Goal: Task Accomplishment & Management: Complete application form

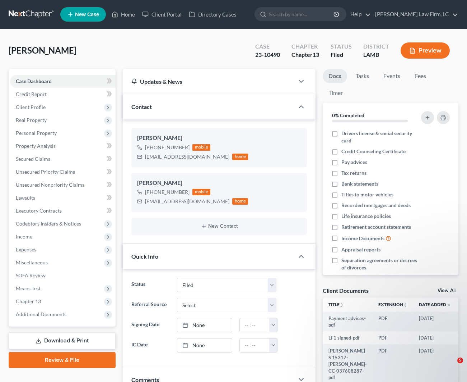
select select "2"
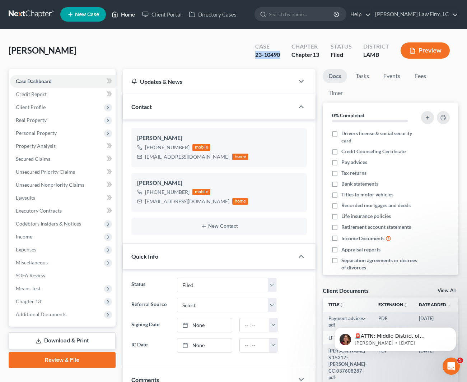
click at [123, 15] on link "Home" at bounding box center [123, 14] width 31 height 13
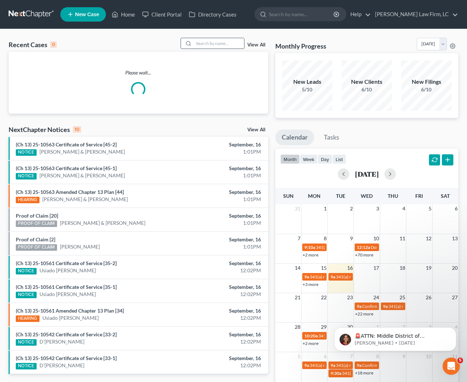
click at [199, 45] on input "search" at bounding box center [219, 43] width 50 height 10
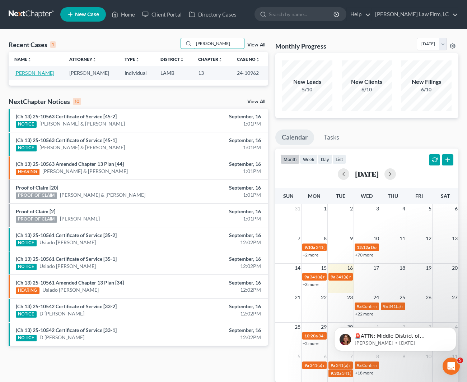
type input "[PERSON_NAME]"
click at [32, 73] on link "[PERSON_NAME]" at bounding box center [34, 73] width 40 height 6
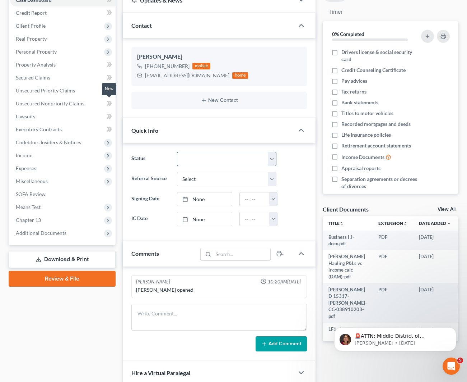
scroll to position [96, 0]
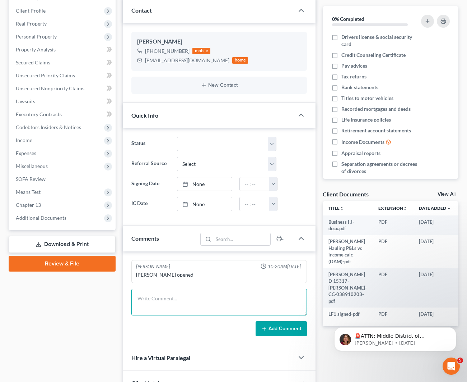
drag, startPoint x: 194, startPoint y: 292, endPoint x: 199, endPoint y: 290, distance: 4.8
click at [194, 292] on textarea at bounding box center [219, 301] width 176 height 27
type textarea "OFN 2541"
click at [276, 322] on button "Add Comment" at bounding box center [281, 328] width 51 height 15
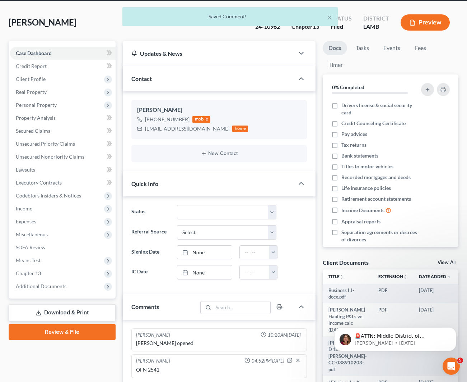
scroll to position [10, 0]
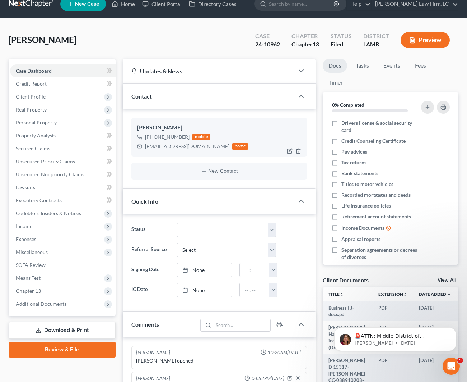
drag, startPoint x: 185, startPoint y: 137, endPoint x: 162, endPoint y: 139, distance: 22.4
click at [153, 137] on div "[PHONE_NUMBER]" at bounding box center [167, 136] width 45 height 7
copy div "[PHONE_NUMBER]"
drag, startPoint x: 204, startPoint y: 144, endPoint x: 142, endPoint y: 143, distance: 61.4
click at [142, 143] on div "[EMAIL_ADDRESS][DOMAIN_NAME] home" at bounding box center [192, 146] width 111 height 9
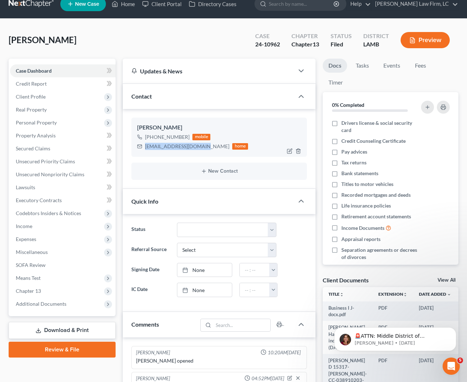
copy div "[EMAIL_ADDRESS][DOMAIN_NAME]"
drag, startPoint x: 281, startPoint y: 43, endPoint x: 255, endPoint y: 44, distance: 25.9
click at [255, 42] on div "Case 24-10962" at bounding box center [268, 40] width 36 height 21
copy div "24-10962"
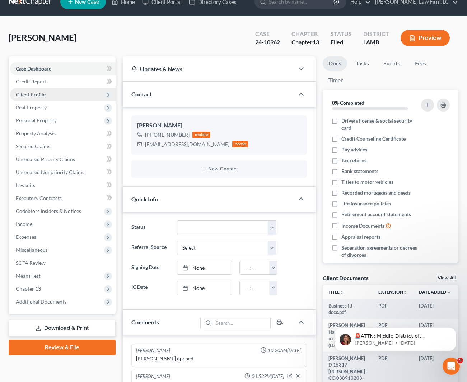
click at [32, 98] on span "Client Profile" at bounding box center [63, 94] width 106 height 13
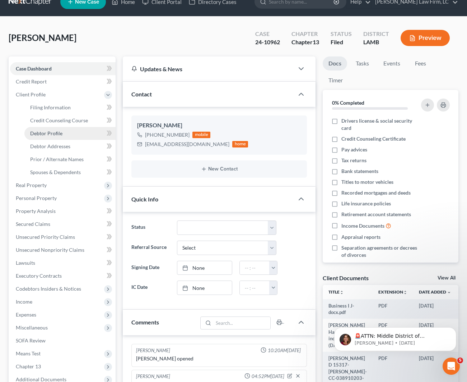
click at [56, 131] on span "Debtor Profile" at bounding box center [46, 133] width 32 height 6
select select "1"
select select "2"
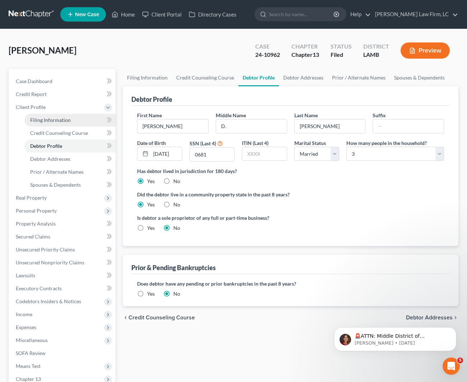
click at [56, 123] on link "Filing Information" at bounding box center [69, 120] width 91 height 13
select select "1"
select select "0"
select select "3"
select select "19"
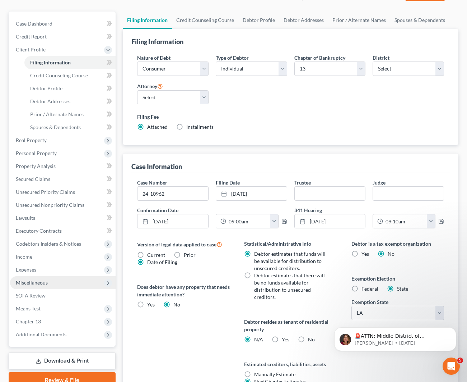
scroll to position [116, 0]
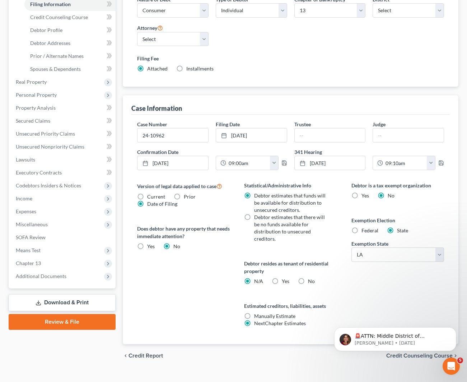
click at [48, 283] on div "Case Dashboard Payments Invoices Payments Payments Credit Report Client Profile…" at bounding box center [62, 120] width 107 height 335
click at [48, 277] on span "Additional Documents" at bounding box center [41, 276] width 51 height 6
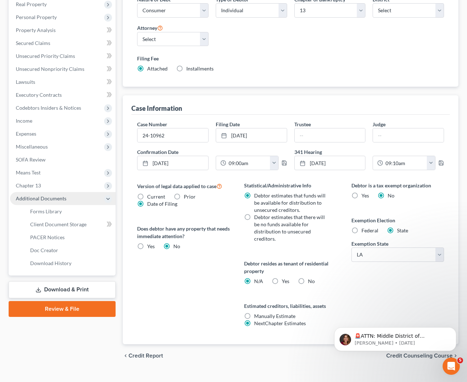
click at [52, 239] on span "PACER Notices" at bounding box center [47, 237] width 34 height 6
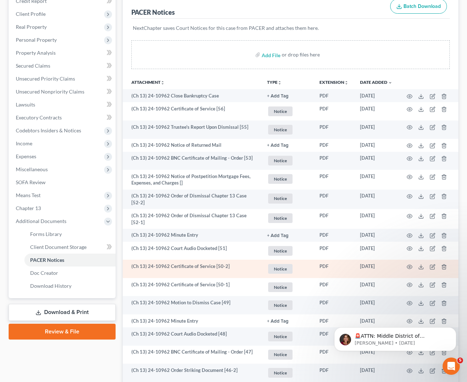
scroll to position [102, 0]
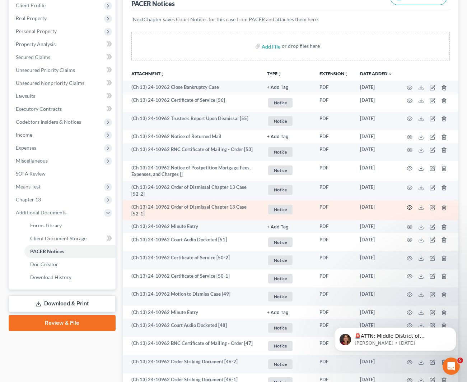
click at [411, 204] on icon "button" at bounding box center [410, 207] width 6 height 6
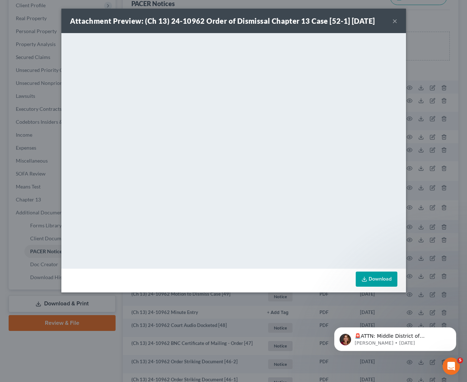
click at [386, 281] on link "Download" at bounding box center [377, 278] width 42 height 15
click at [374, 281] on link "Download" at bounding box center [377, 278] width 42 height 15
click at [394, 20] on button "×" at bounding box center [395, 21] width 5 height 9
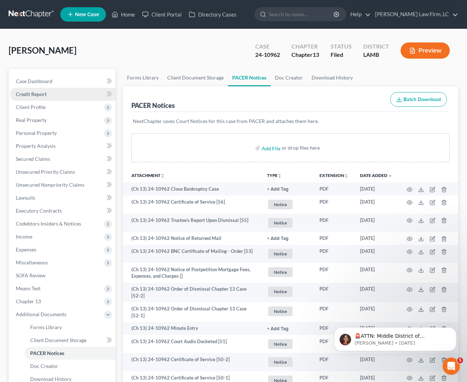
scroll to position [0, 0]
click at [41, 97] on link "Credit Report" at bounding box center [63, 94] width 106 height 13
click at [42, 106] on span "Client Profile" at bounding box center [31, 107] width 30 height 6
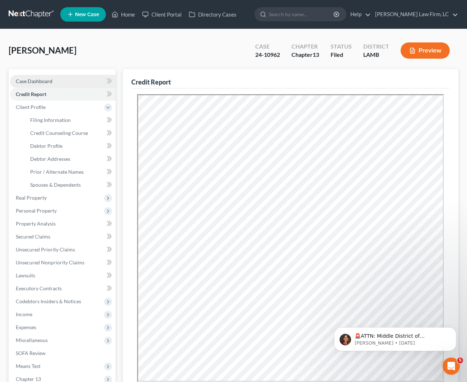
click at [34, 81] on span "Case Dashboard" at bounding box center [34, 81] width 37 height 6
select select "2"
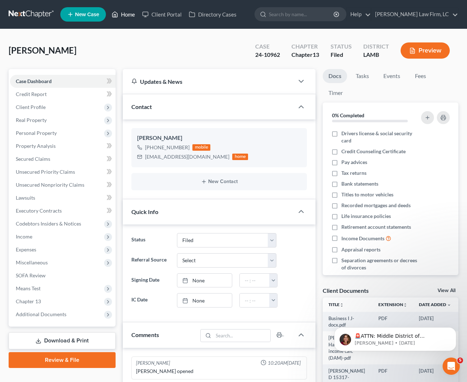
click at [126, 16] on link "Home" at bounding box center [123, 14] width 31 height 13
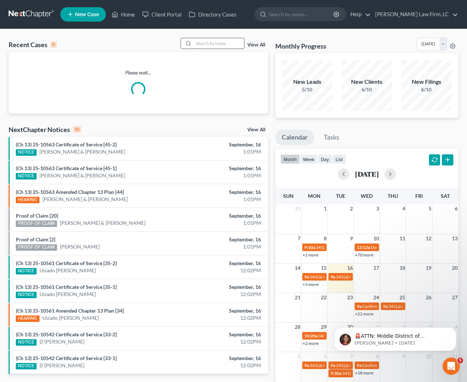
click at [207, 39] on input "search" at bounding box center [219, 43] width 50 height 10
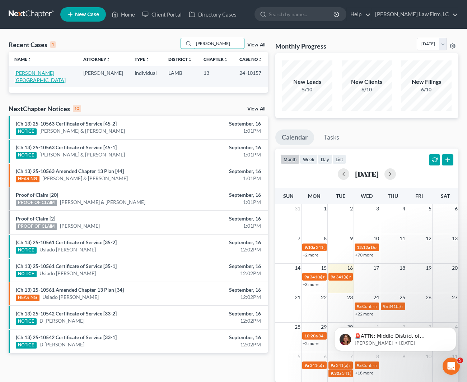
type input "[PERSON_NAME]"
click at [30, 73] on link "[PERSON_NAME][GEOGRAPHIC_DATA]" at bounding box center [39, 76] width 51 height 13
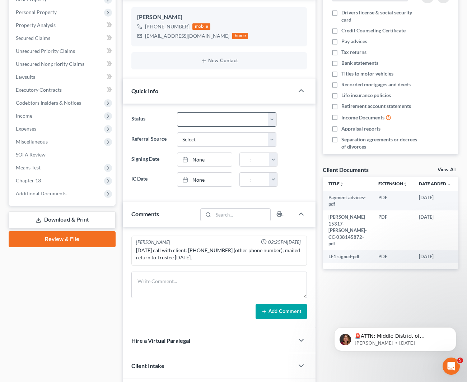
scroll to position [123, 0]
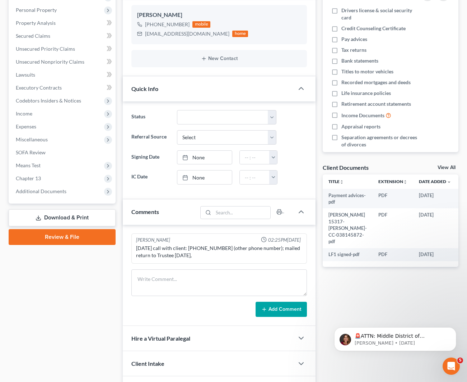
click at [193, 267] on div "[PERSON_NAME] 02:25PM[DATE] [DATE] call with client: [PHONE_NUMBER] (other phon…" at bounding box center [219, 275] width 193 height 101
click at [188, 279] on textarea at bounding box center [219, 282] width 176 height 27
type textarea "OFN 2331"
click at [293, 308] on button "Add Comment" at bounding box center [281, 308] width 51 height 15
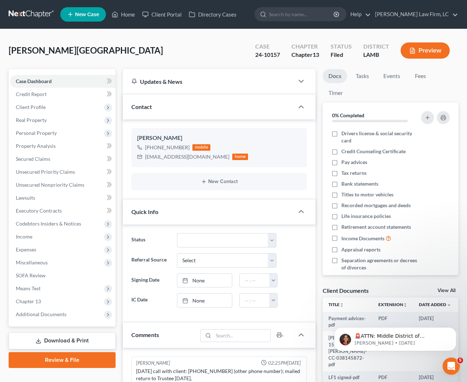
scroll to position [0, 0]
drag, startPoint x: 288, startPoint y: 54, endPoint x: 255, endPoint y: 53, distance: 32.3
click at [255, 53] on div "Case 24-10157 Chapter Chapter 13 Status Filed District [GEOGRAPHIC_DATA]" at bounding box center [354, 51] width 209 height 21
drag, startPoint x: 256, startPoint y: 53, endPoint x: 272, endPoint y: 53, distance: 16.2
click at [258, 53] on div "24-10157" at bounding box center [267, 55] width 25 height 8
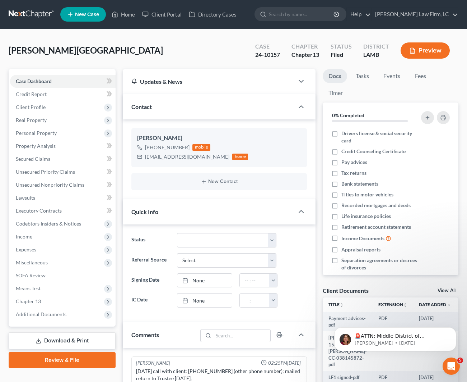
click at [276, 54] on div "24-10157" at bounding box center [267, 55] width 25 height 8
drag, startPoint x: 282, startPoint y: 54, endPoint x: 254, endPoint y: 55, distance: 28.0
click at [254, 55] on div "Case 24-10157" at bounding box center [268, 51] width 36 height 21
copy div "24-10157"
click at [34, 106] on span "Client Profile" at bounding box center [31, 107] width 30 height 6
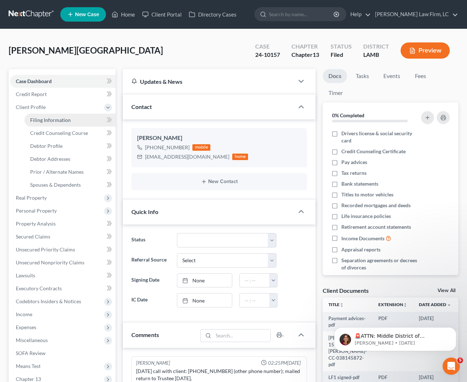
click at [42, 120] on span "Filing Information" at bounding box center [50, 120] width 41 height 6
select select "1"
select select "0"
select select "3"
select select "35"
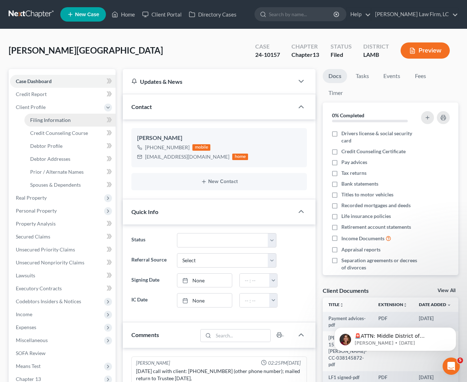
select select "0"
select select "19"
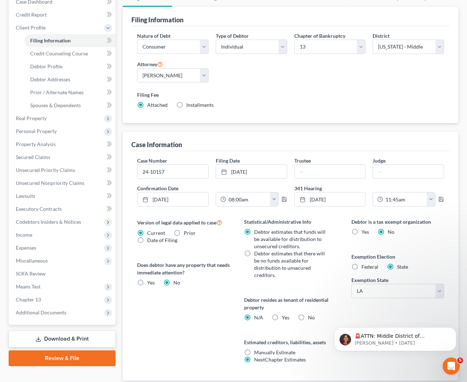
scroll to position [75, 0]
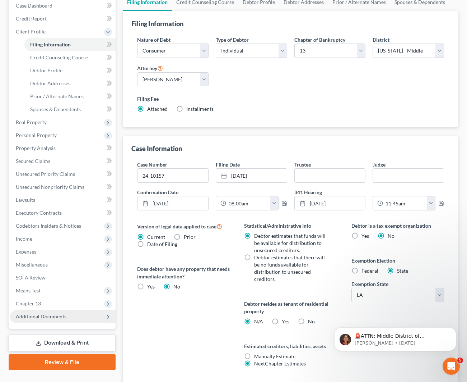
click at [80, 315] on span "Additional Documents" at bounding box center [63, 316] width 106 height 13
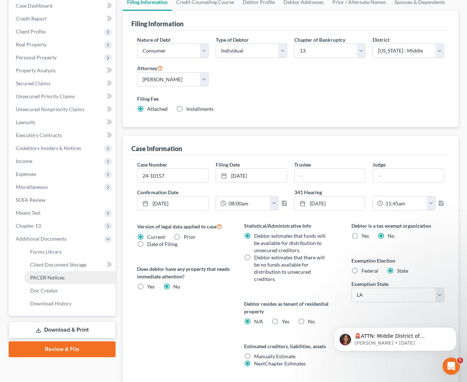
click at [68, 282] on link "PACER Notices" at bounding box center [69, 277] width 91 height 13
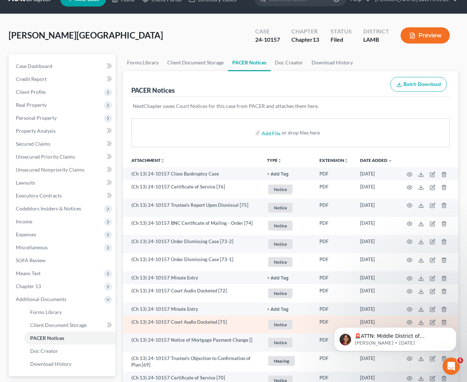
scroll to position [15, 0]
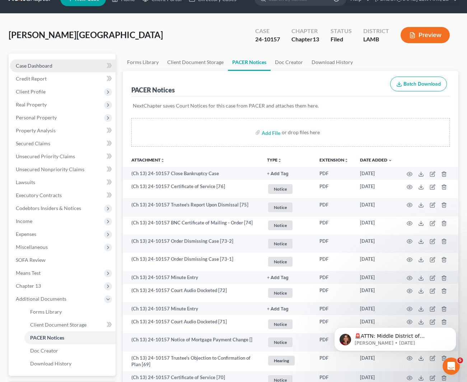
click at [52, 66] on link "Case Dashboard" at bounding box center [63, 65] width 106 height 13
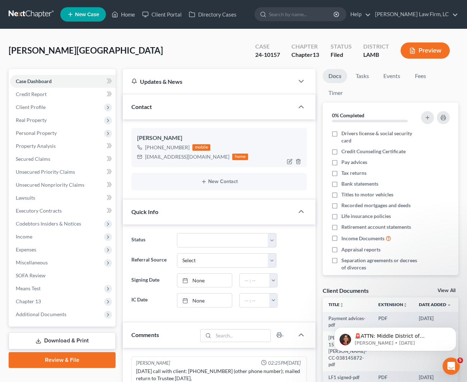
drag, startPoint x: 186, startPoint y: 146, endPoint x: 156, endPoint y: 146, distance: 30.5
click at [152, 147] on div "[PHONE_NUMBER]" at bounding box center [167, 147] width 45 height 7
copy div "[PHONE_NUMBER]"
drag, startPoint x: 197, startPoint y: 155, endPoint x: 146, endPoint y: 156, distance: 50.7
click at [146, 156] on div "[EMAIL_ADDRESS][DOMAIN_NAME] home" at bounding box center [192, 156] width 111 height 9
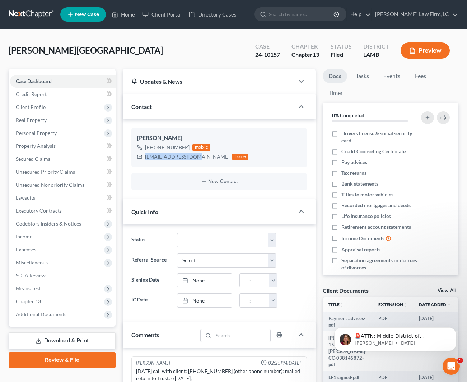
copy div "[EMAIL_ADDRESS][DOMAIN_NAME]"
click at [128, 15] on link "Home" at bounding box center [123, 14] width 31 height 13
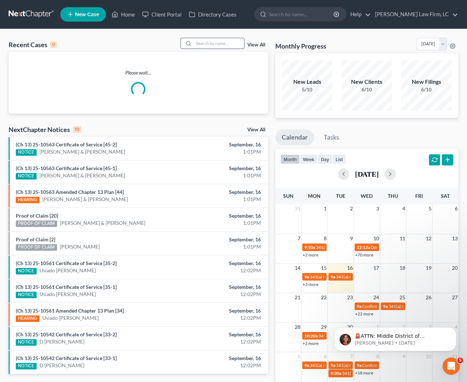
click at [201, 41] on input "search" at bounding box center [219, 43] width 50 height 10
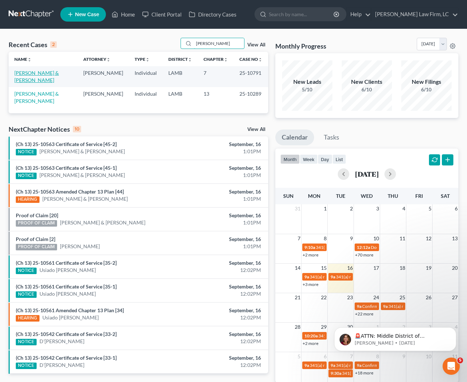
type input "[PERSON_NAME]"
click at [46, 72] on link "[PERSON_NAME] & [PERSON_NAME]" at bounding box center [36, 76] width 45 height 13
